Goal: Information Seeking & Learning: Learn about a topic

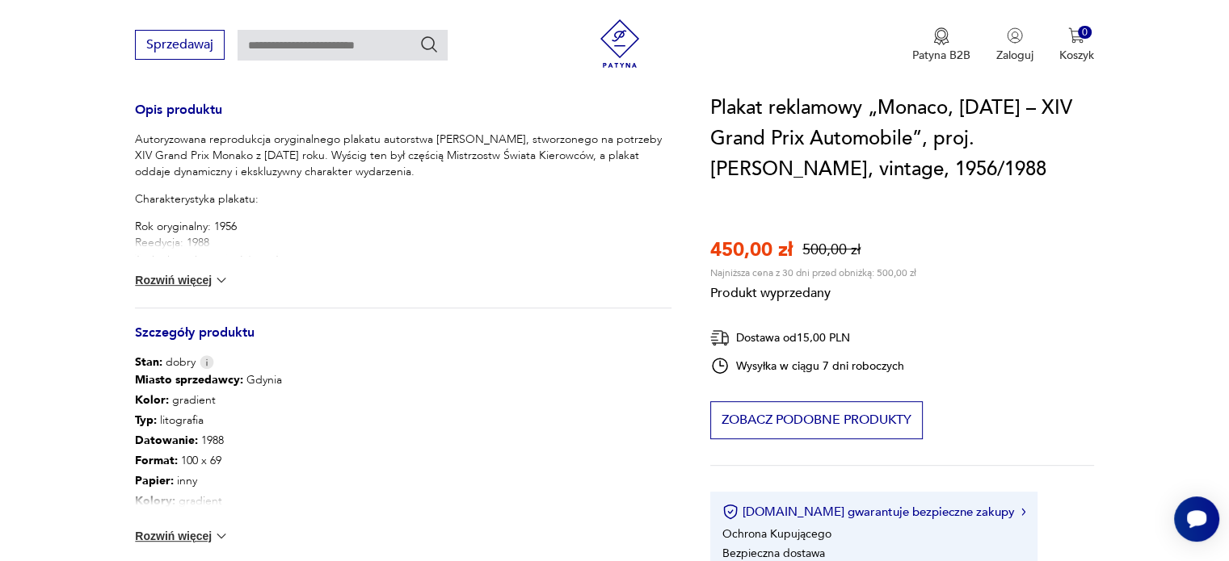
click at [200, 540] on button "Rozwiń więcej" at bounding box center [182, 536] width 94 height 16
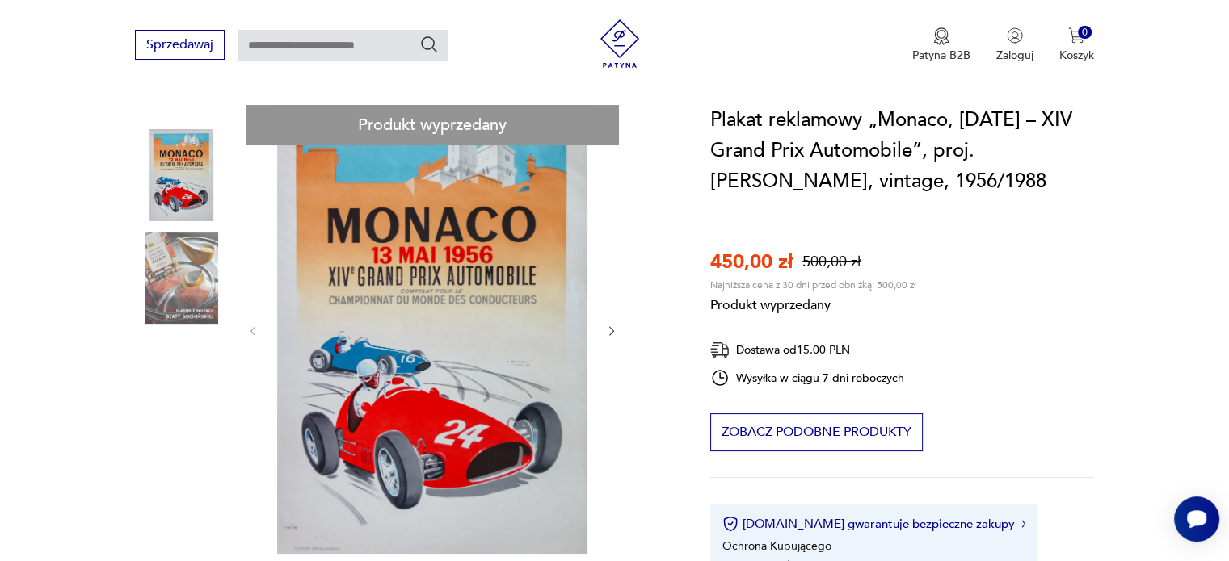
scroll to position [162, 0]
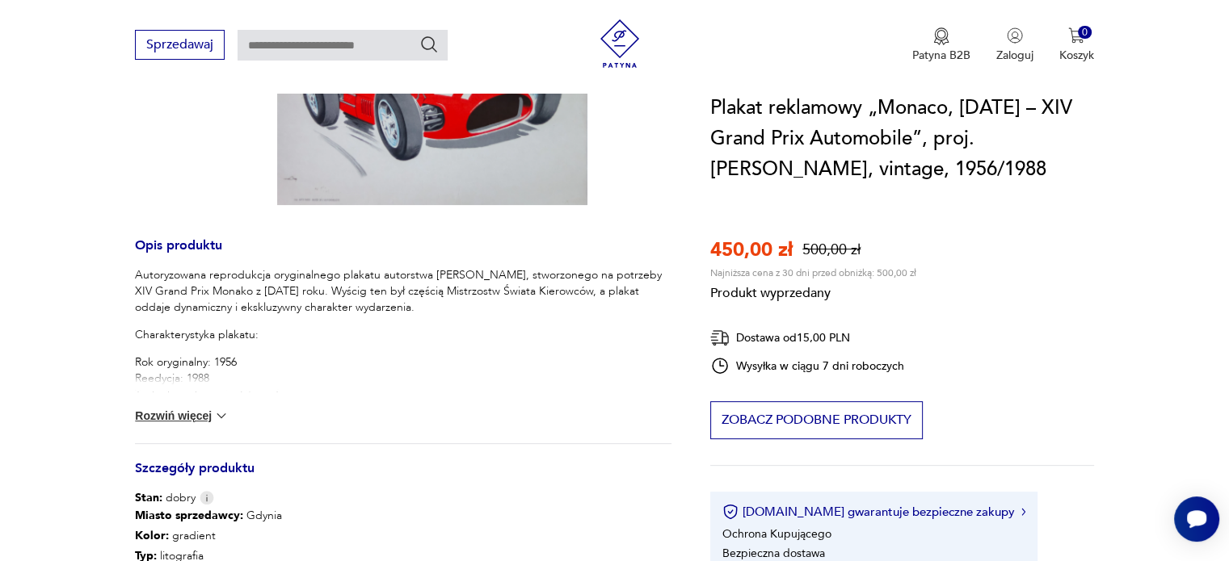
scroll to position [646, 0]
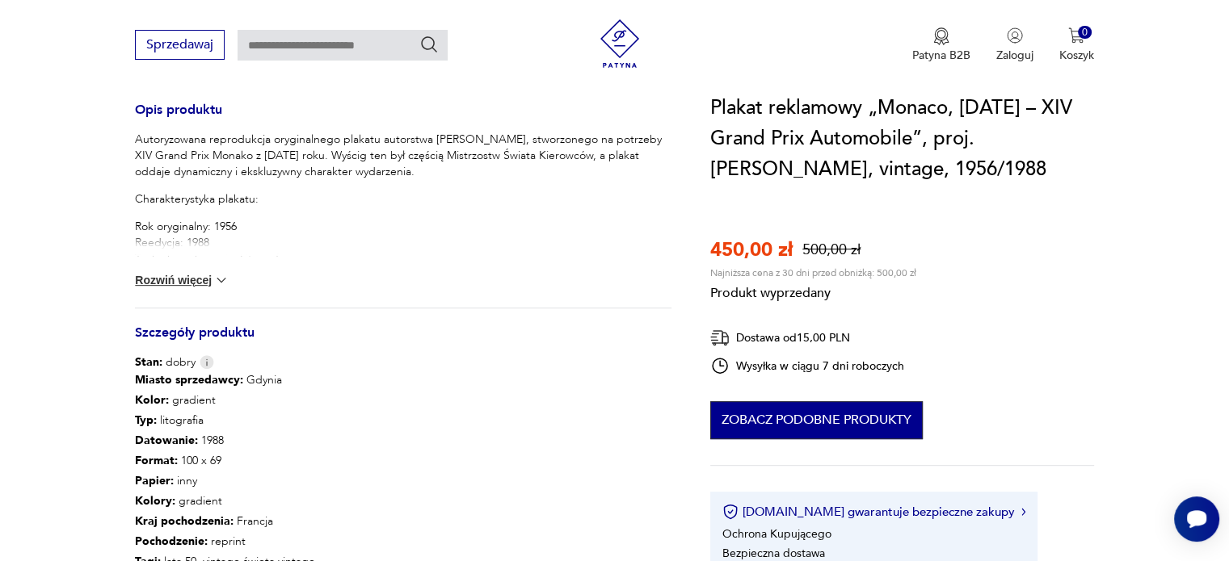
click at [779, 427] on button "Zobacz podobne produkty" at bounding box center [816, 420] width 212 height 38
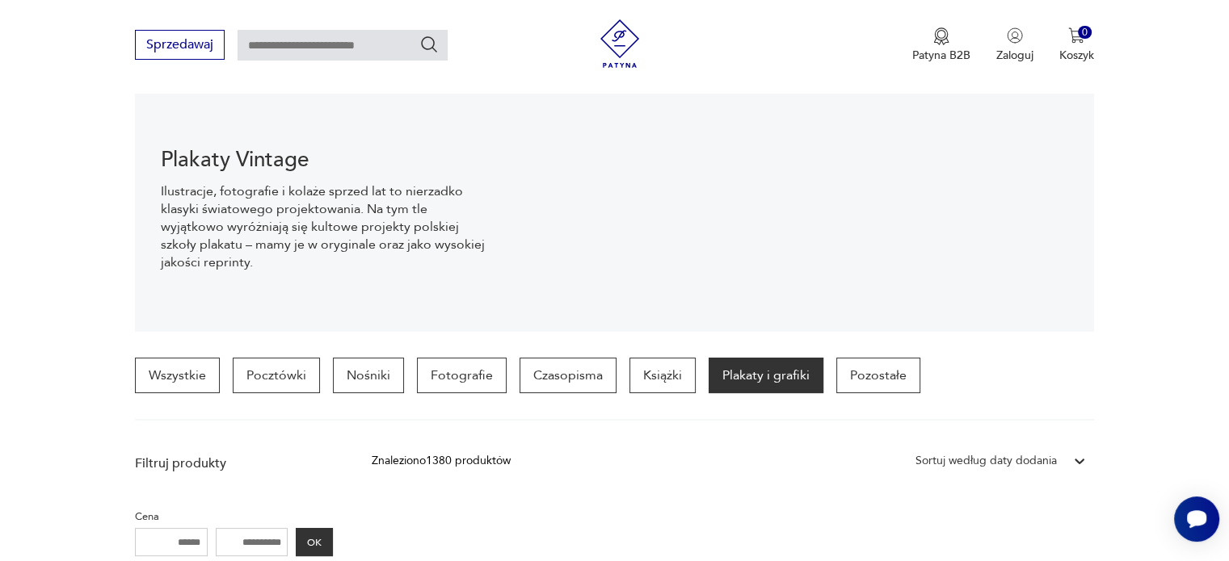
scroll to position [273, 0]
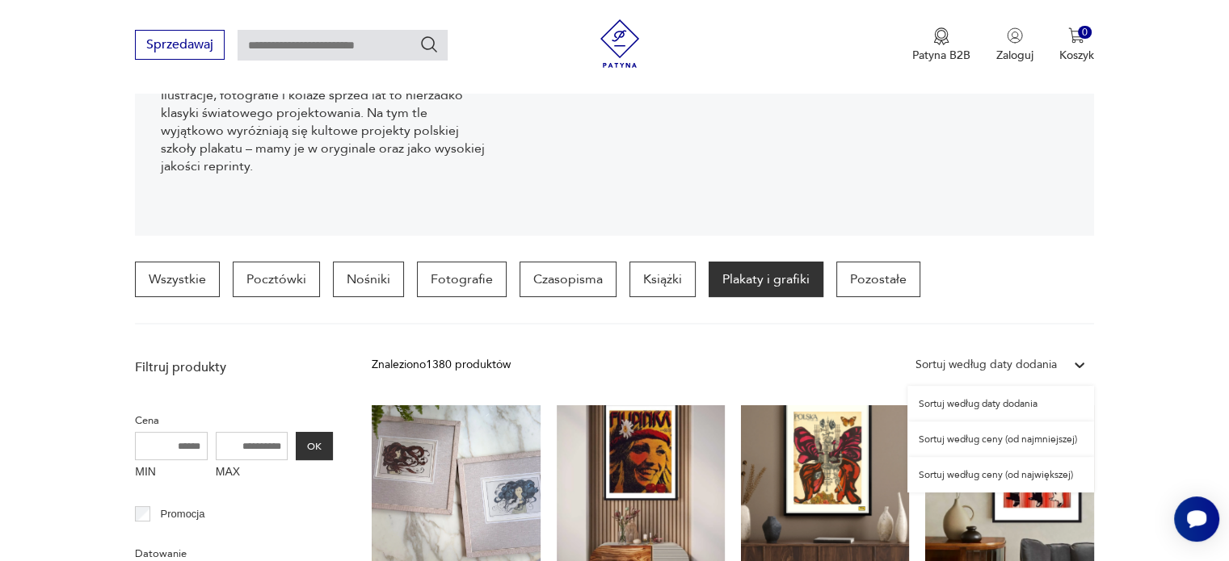
click at [1078, 370] on icon at bounding box center [1079, 365] width 16 height 16
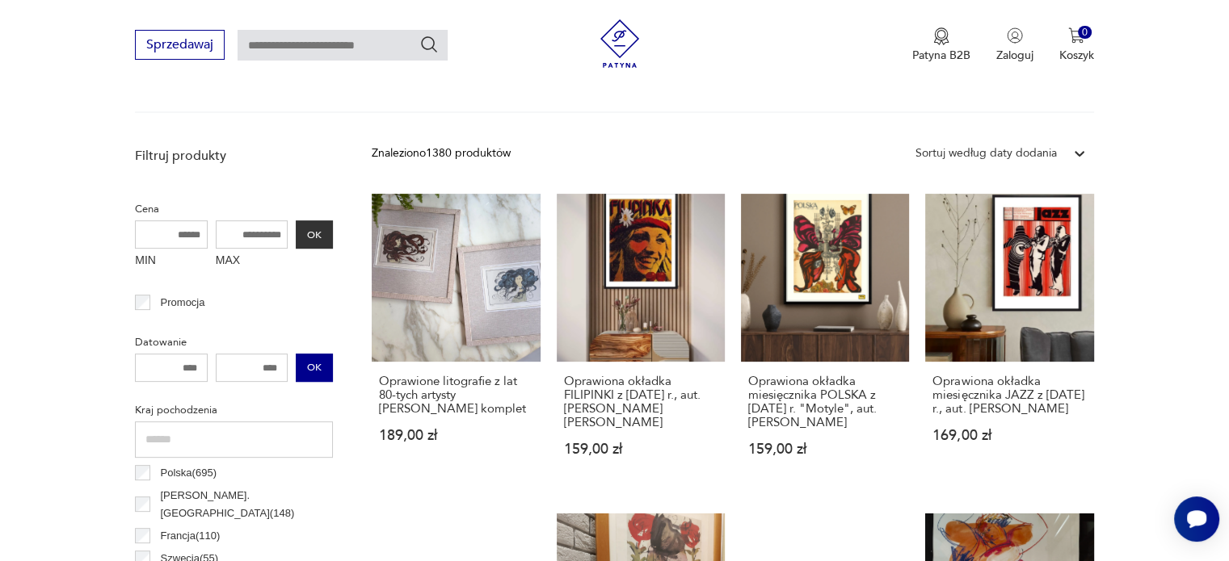
scroll to position [515, 0]
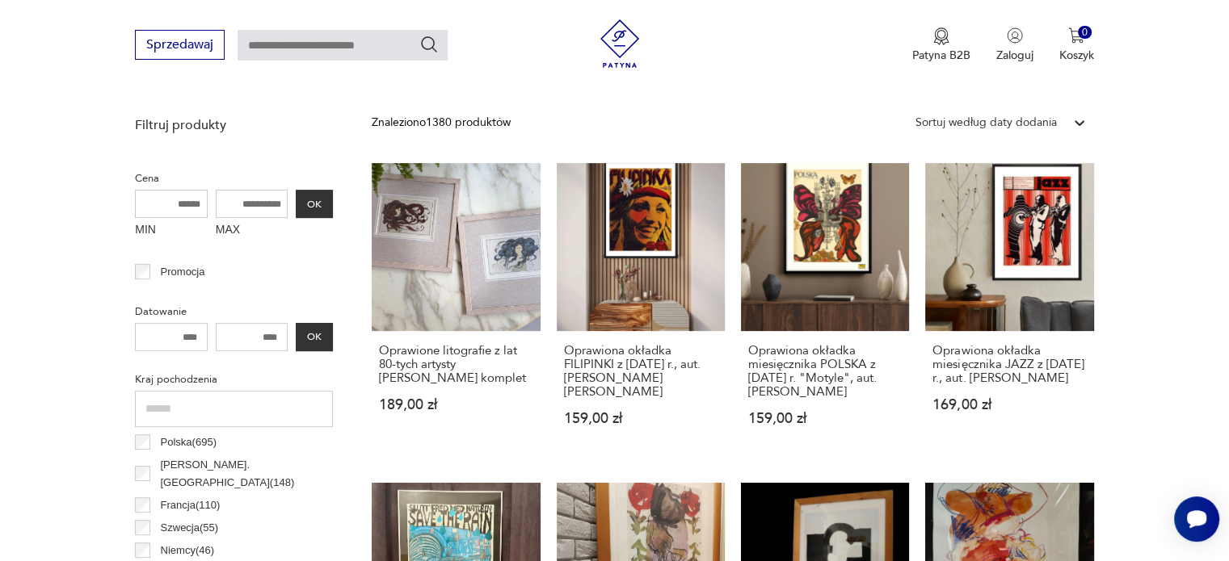
click at [145, 280] on div "Promocja" at bounding box center [234, 272] width 198 height 23
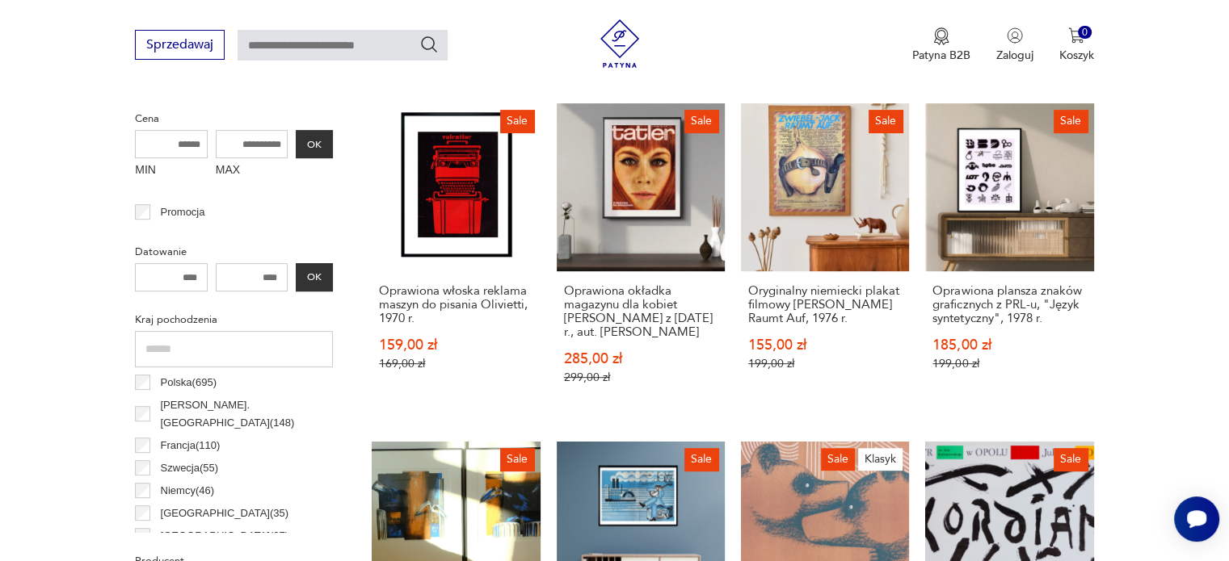
scroll to position [461, 0]
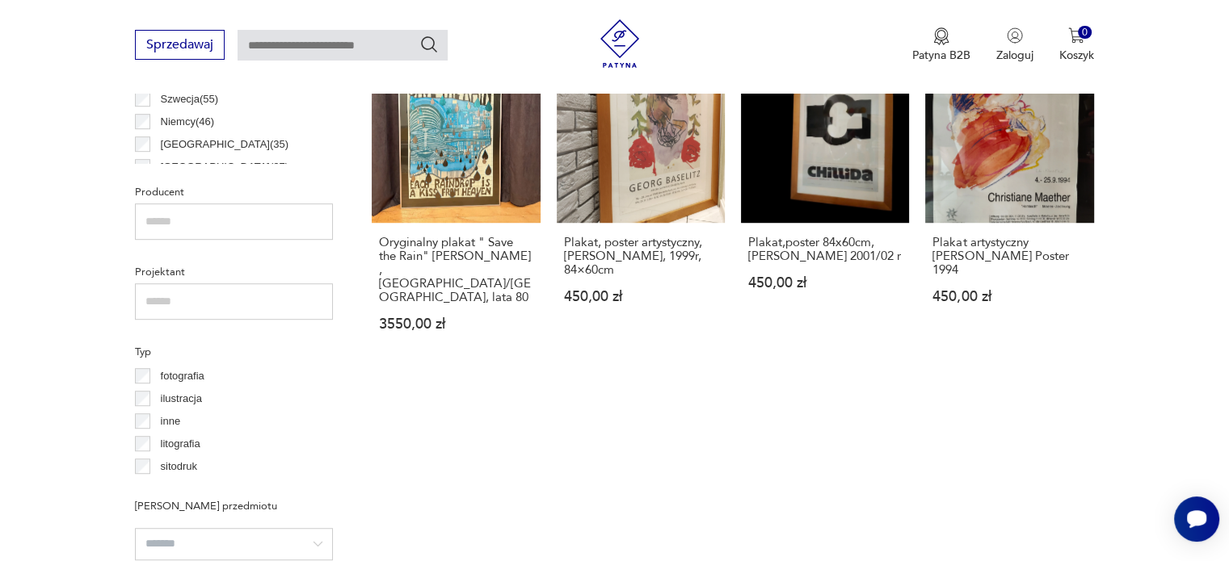
scroll to position [946, 0]
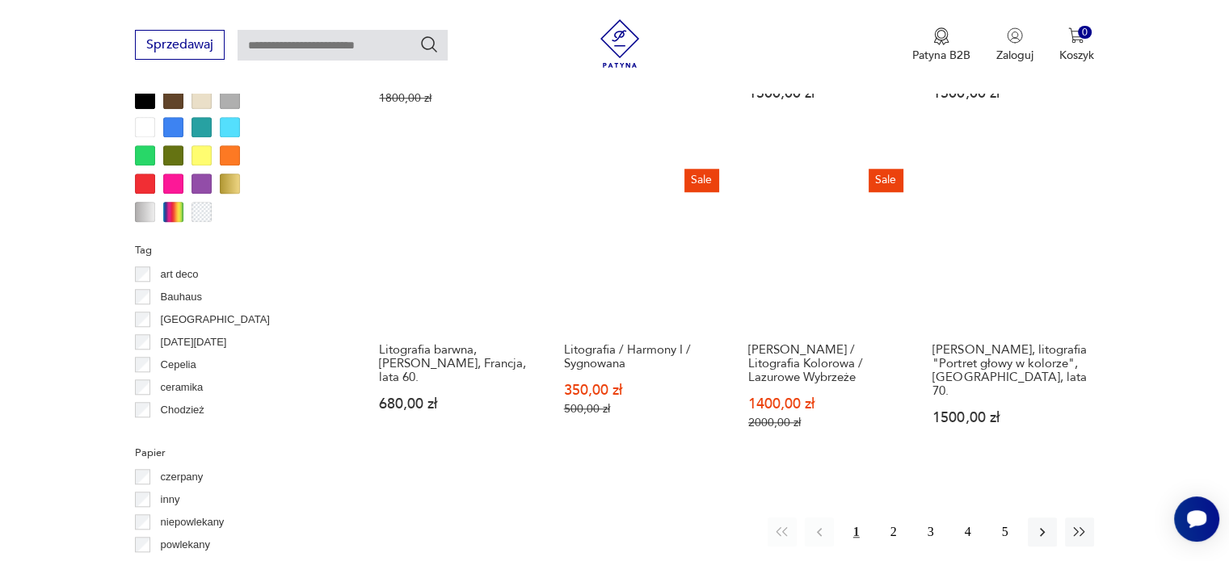
scroll to position [1672, 0]
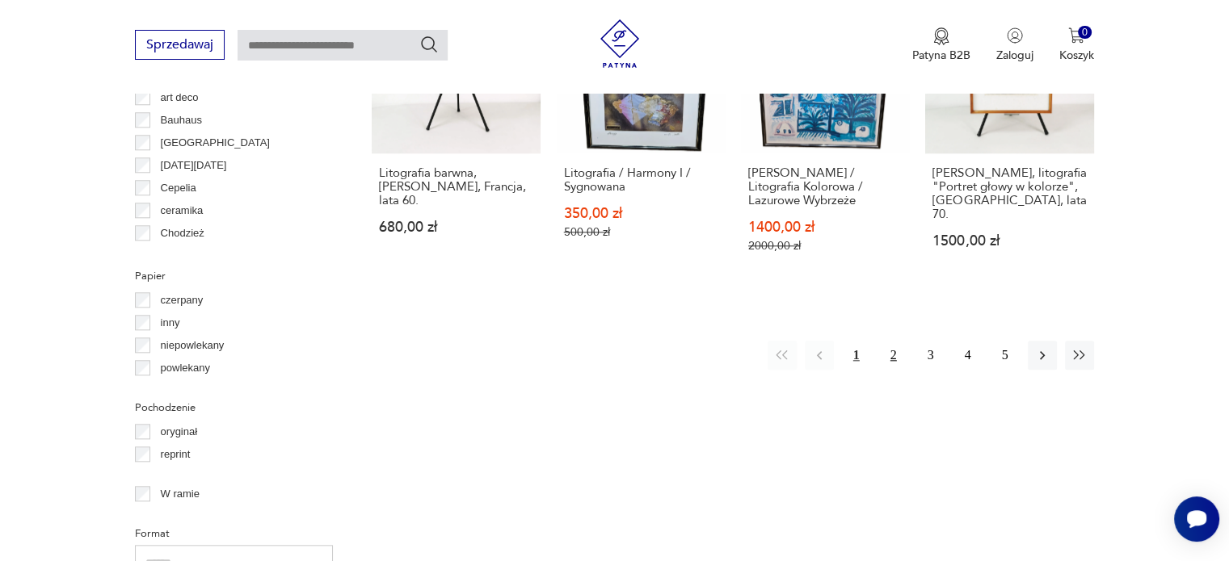
click at [888, 341] on button "2" at bounding box center [893, 355] width 29 height 29
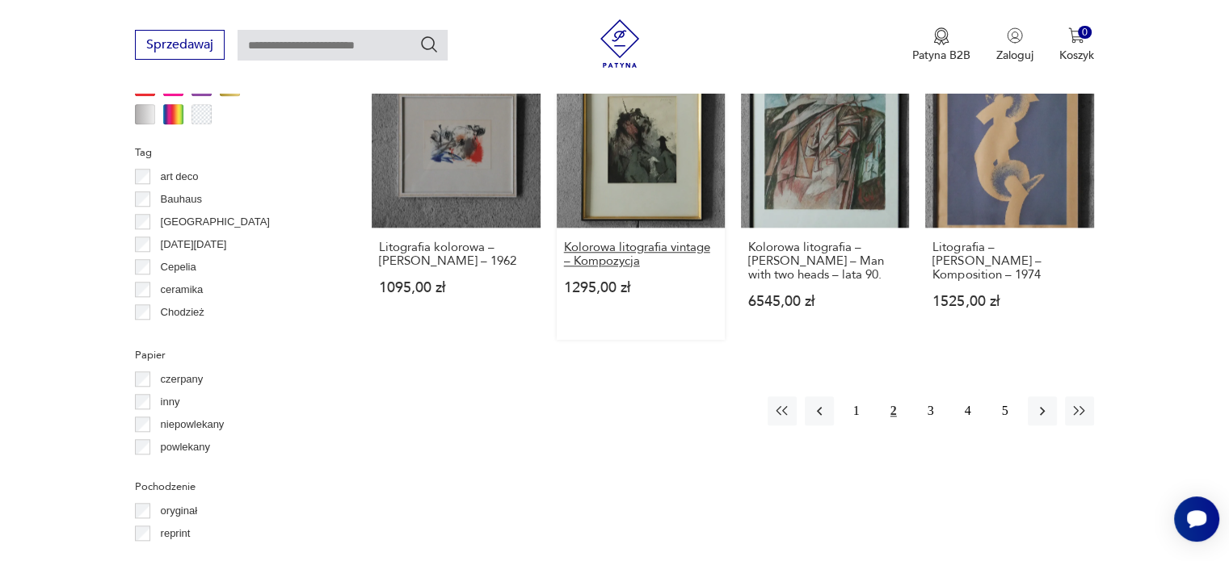
scroll to position [1834, 0]
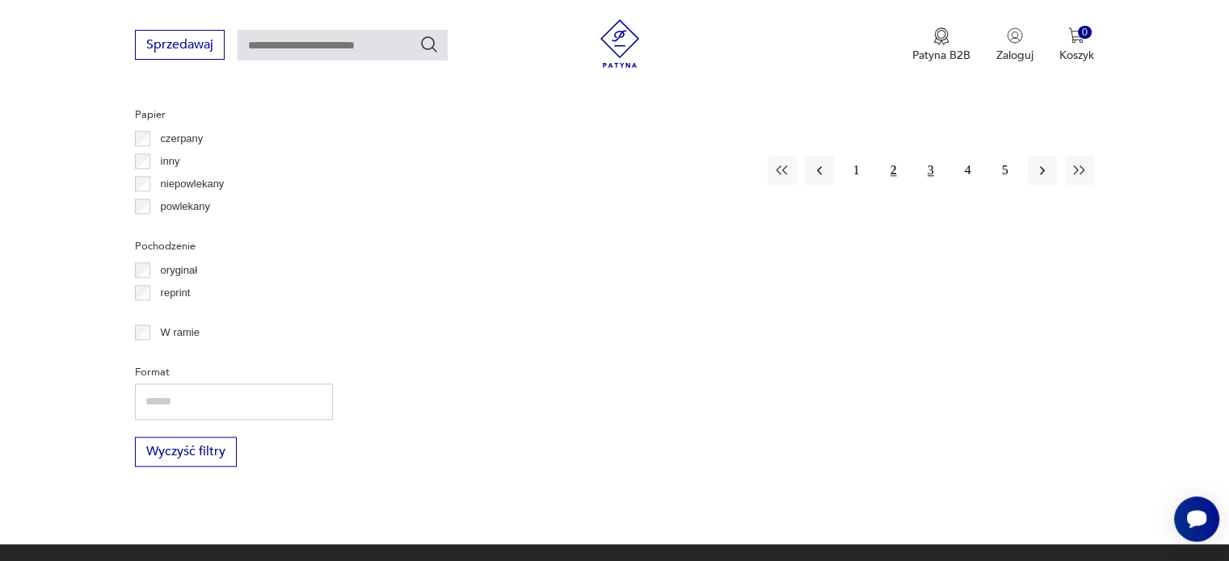
click at [935, 156] on button "3" at bounding box center [930, 170] width 29 height 29
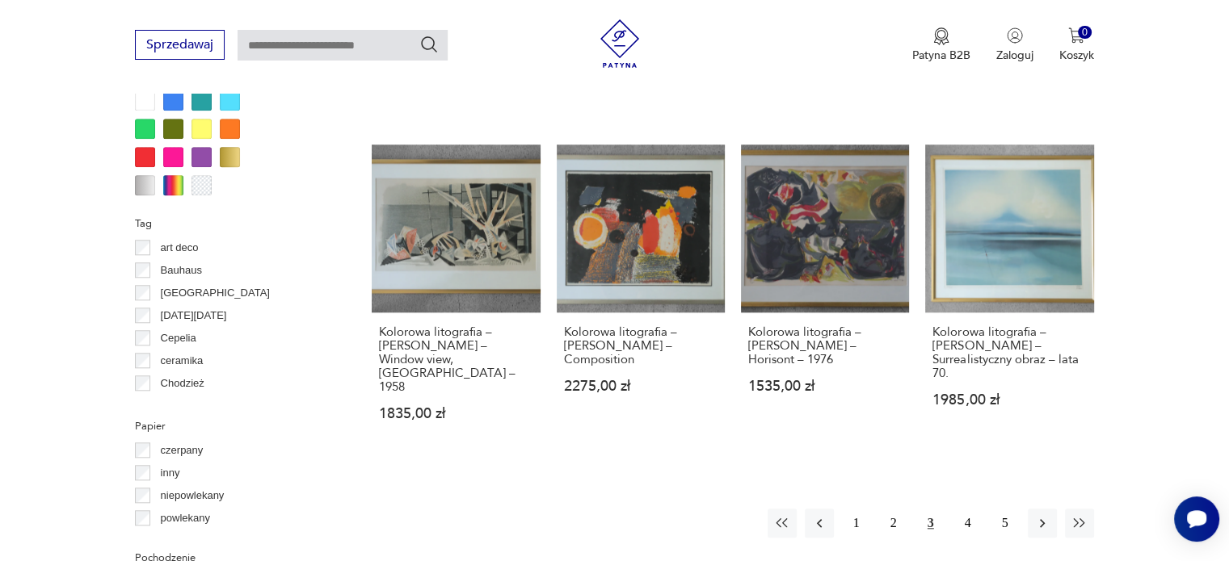
scroll to position [1591, 0]
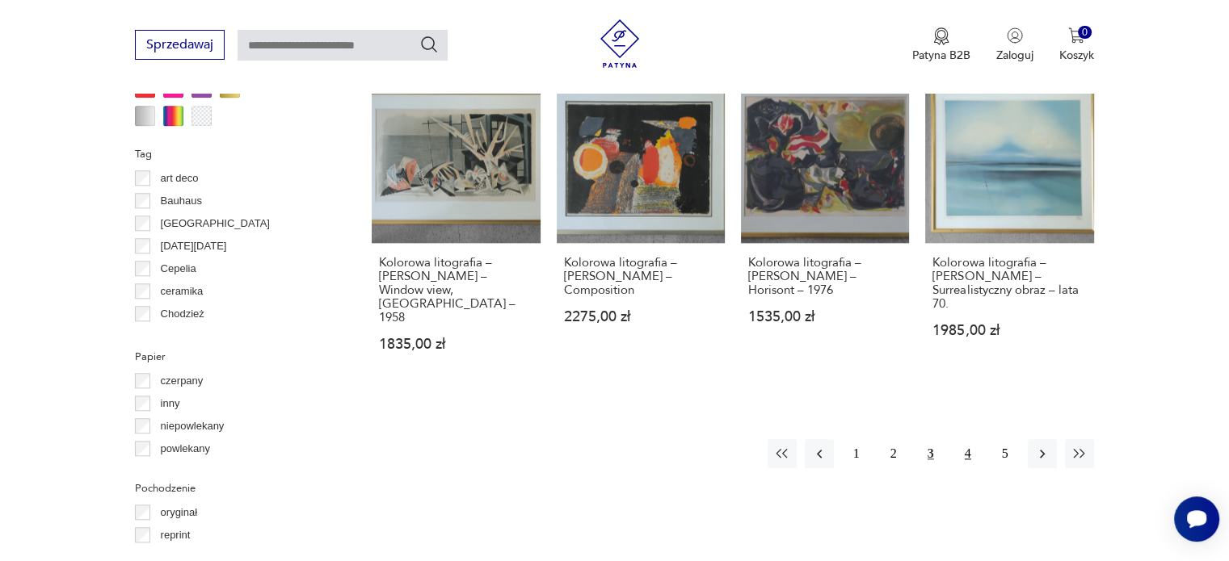
click at [974, 439] on button "4" at bounding box center [967, 453] width 29 height 29
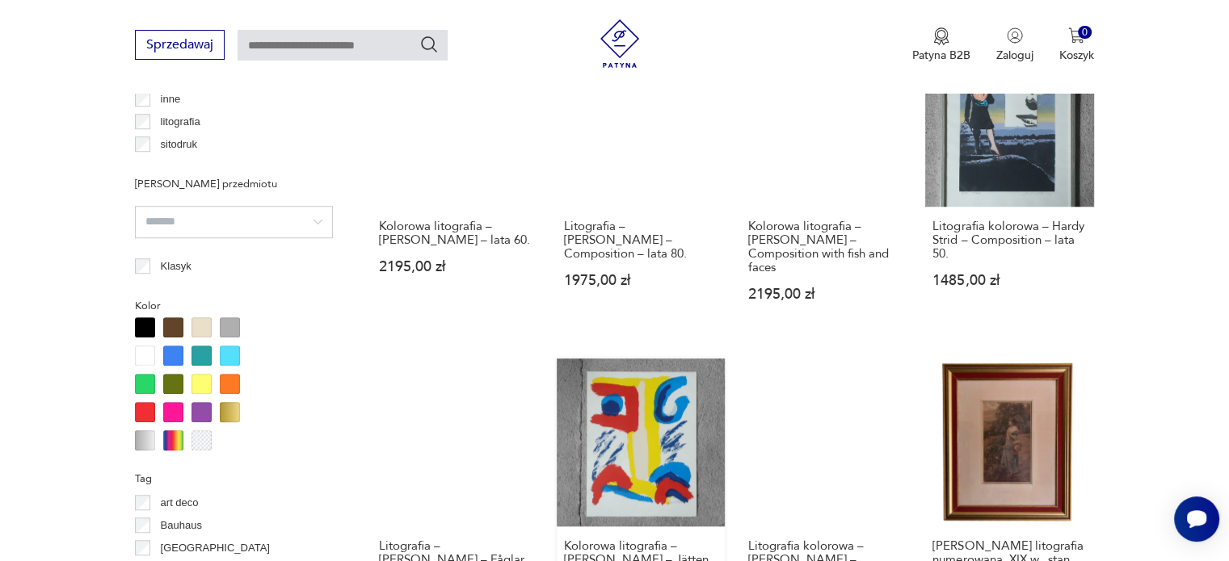
scroll to position [1350, 0]
